Goal: Check status: Check status

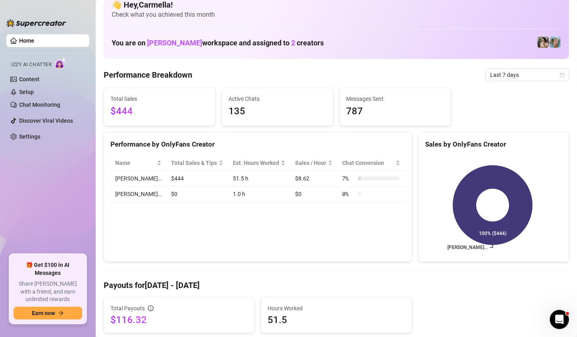
scroll to position [40, 0]
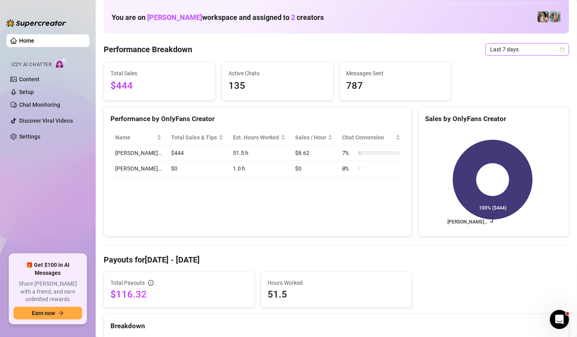
click at [560, 48] on div "Last 7 days" at bounding box center [527, 49] width 84 height 13
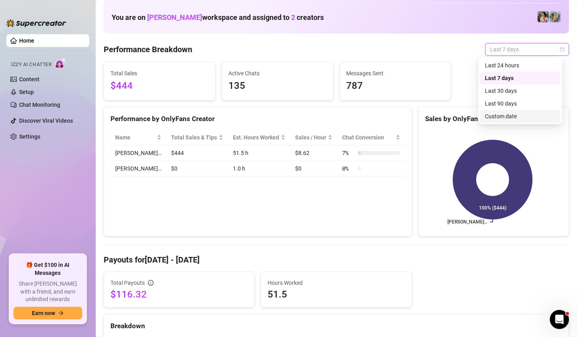
click at [497, 116] on div "Custom date" at bounding box center [520, 116] width 71 height 9
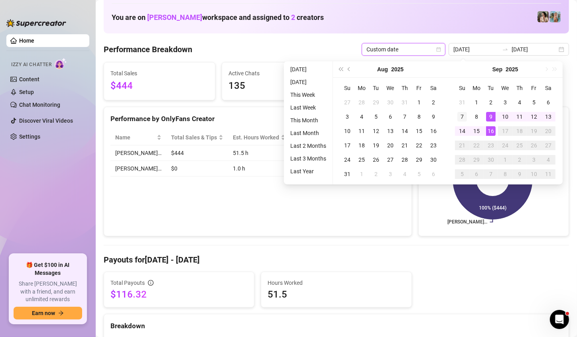
type input "[DATE]"
click at [460, 112] on div "7" at bounding box center [463, 117] width 10 height 10
type input "2025-09-16"
click at [490, 136] on div "16" at bounding box center [491, 131] width 10 height 10
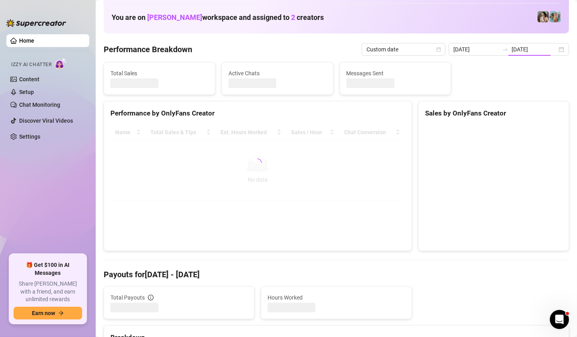
type input "[DATE]"
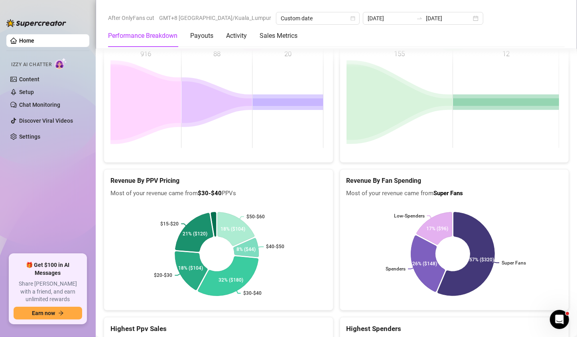
scroll to position [1277, 0]
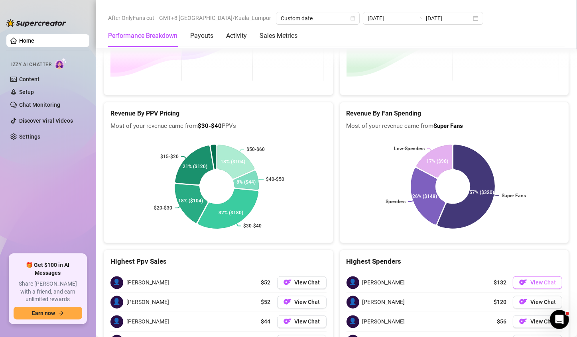
click at [523, 277] on button "View Chat" at bounding box center [537, 283] width 49 height 13
click at [531, 280] on span "View Chat" at bounding box center [544, 283] width 26 height 6
